Goal: Task Accomplishment & Management: Use online tool/utility

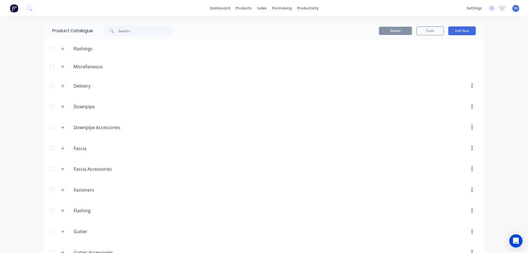
scroll to position [193, 0]
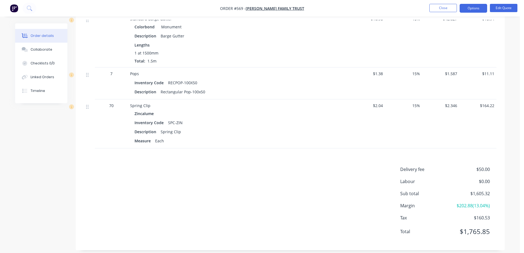
scroll to position [845, 0]
click at [439, 7] on button "Close" at bounding box center [443, 8] width 28 height 8
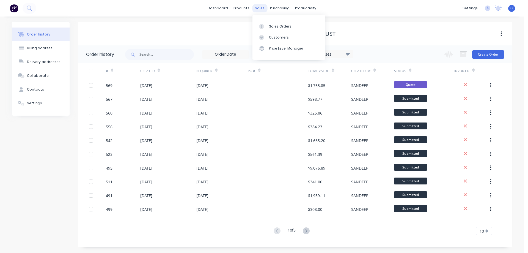
click at [255, 10] on div "sales" at bounding box center [259, 8] width 15 height 8
click at [269, 26] on div "Sales Orders" at bounding box center [280, 26] width 23 height 5
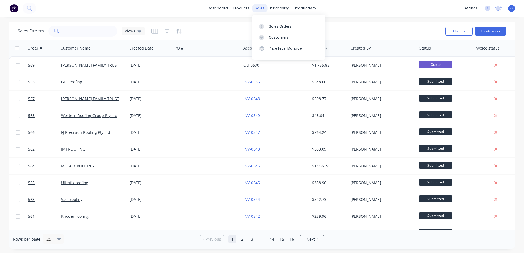
click at [257, 9] on div "sales" at bounding box center [259, 8] width 15 height 8
click at [219, 8] on link "dashboard" at bounding box center [218, 8] width 26 height 8
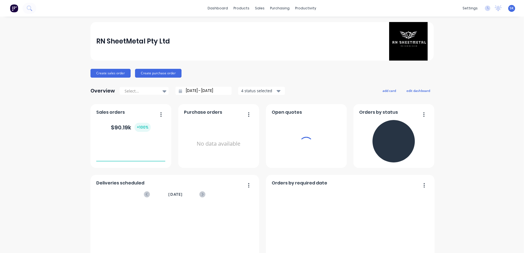
click at [215, 90] on input "[DATE] - [DATE]" at bounding box center [205, 91] width 47 height 8
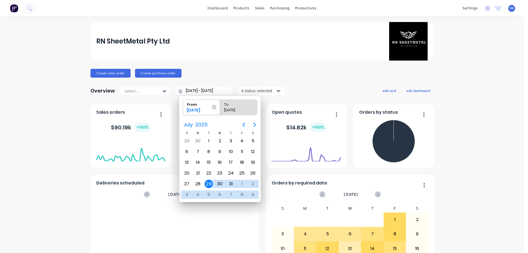
click at [194, 89] on input "[DATE] - [DATE]" at bounding box center [205, 91] width 47 height 8
click at [254, 123] on icon "Next page" at bounding box center [254, 124] width 2 height 4
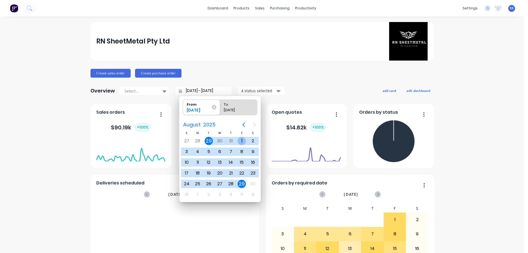
click at [238, 140] on div "1" at bounding box center [242, 141] width 8 height 8
type input "[DATE] - [DATE]"
radio input "false"
radio input "true"
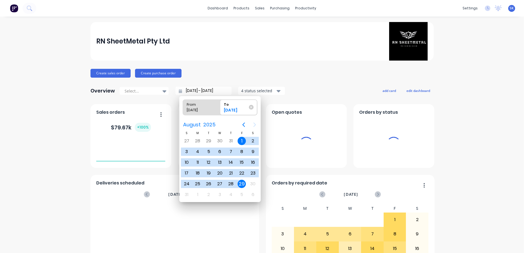
click at [242, 182] on div "29" at bounding box center [242, 184] width 8 height 8
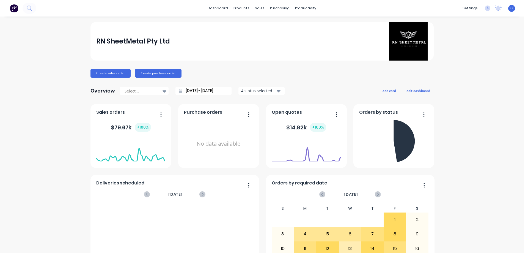
click at [254, 92] on div "4 status selected" at bounding box center [258, 91] width 35 height 6
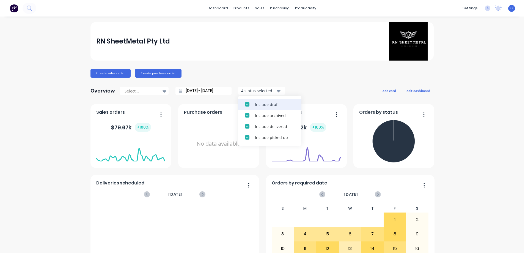
click at [255, 103] on div "Include draft" at bounding box center [275, 105] width 40 height 6
click at [255, 103] on div "Include archived" at bounding box center [275, 105] width 40 height 6
click at [316, 76] on div "Create sales order Create purchase order" at bounding box center [262, 73] width 343 height 9
